Goal: Task Accomplishment & Management: Manage account settings

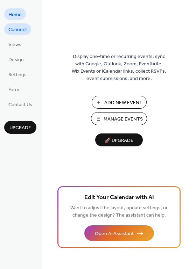
click at [8, 28] on link "Connect" at bounding box center [17, 29] width 27 height 12
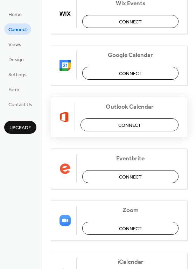
scroll to position [105, 0]
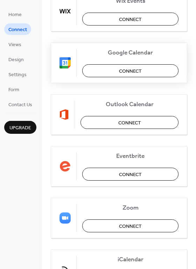
click at [126, 67] on span "Connect" at bounding box center [130, 70] width 23 height 7
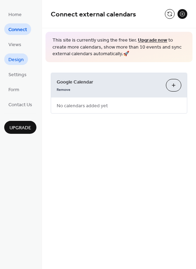
scroll to position [0, 0]
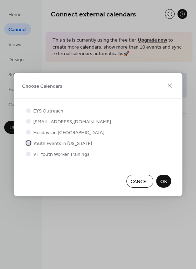
click at [64, 145] on span "Youth Events in [US_STATE]" at bounding box center [62, 143] width 59 height 7
click at [27, 154] on div at bounding box center [28, 154] width 4 height 4
click at [38, 153] on span "VT Youth Worker Trainings" at bounding box center [61, 154] width 56 height 7
click at [38, 154] on span "VT Youth Worker Trainings" at bounding box center [61, 154] width 56 height 7
click at [27, 152] on div at bounding box center [28, 154] width 4 height 4
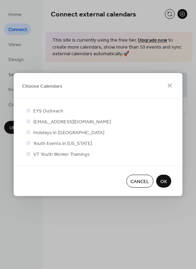
click at [29, 154] on div at bounding box center [28, 154] width 4 height 4
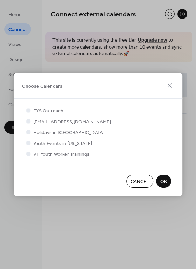
click at [29, 154] on div at bounding box center [28, 154] width 4 height 4
click at [165, 182] on span "OK" at bounding box center [163, 181] width 7 height 7
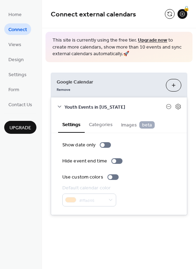
click at [173, 86] on button "Choose Calendars" at bounding box center [173, 85] width 15 height 13
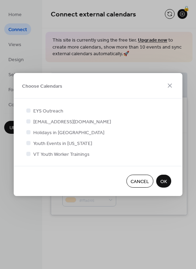
click at [46, 158] on span "VT Youth Worker Trainings" at bounding box center [61, 154] width 56 height 7
click at [29, 154] on div at bounding box center [28, 154] width 4 height 4
click at [30, 154] on div at bounding box center [28, 154] width 4 height 4
click at [27, 131] on div at bounding box center [28, 132] width 4 height 4
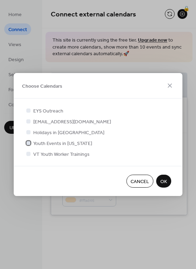
click at [28, 143] on icon at bounding box center [28, 143] width 3 height 3
click at [28, 154] on div at bounding box center [28, 154] width 4 height 4
click at [163, 183] on span "OK" at bounding box center [163, 181] width 7 height 7
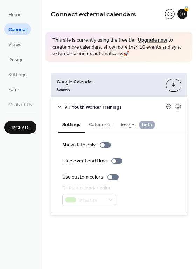
click at [111, 129] on button "Categories" at bounding box center [101, 124] width 32 height 16
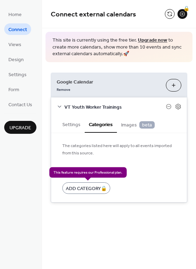
click at [87, 188] on div "Add Category 🔒" at bounding box center [86, 189] width 48 height 12
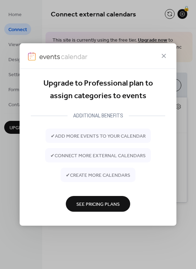
click at [103, 206] on span "See Pricing Plans" at bounding box center [97, 204] width 43 height 7
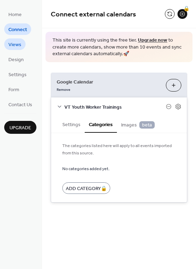
click at [12, 41] on span "Views" at bounding box center [14, 44] width 13 height 7
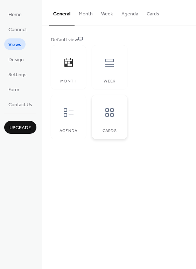
click at [111, 122] on div at bounding box center [109, 112] width 21 height 21
click at [25, 60] on link "Design" at bounding box center [16, 60] width 24 height 12
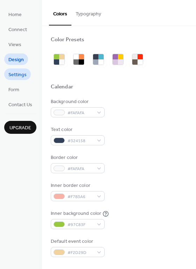
click at [9, 72] on span "Settings" at bounding box center [17, 74] width 18 height 7
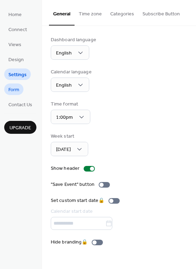
click at [12, 88] on span "Form" at bounding box center [13, 89] width 11 height 7
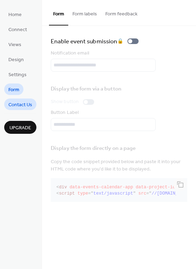
click at [14, 107] on span "Contact Us" at bounding box center [20, 104] width 24 height 7
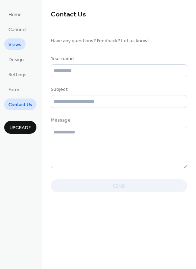
click at [19, 48] on span "Views" at bounding box center [14, 44] width 13 height 7
